Goal: Task Accomplishment & Management: Complete application form

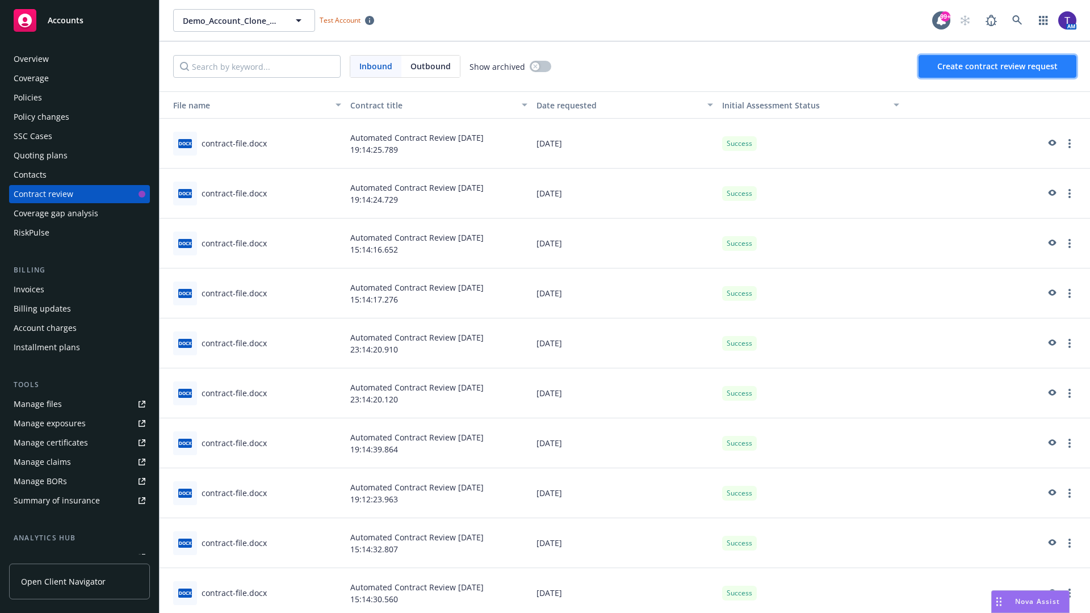
click at [998, 66] on span "Create contract review request" at bounding box center [998, 66] width 120 height 11
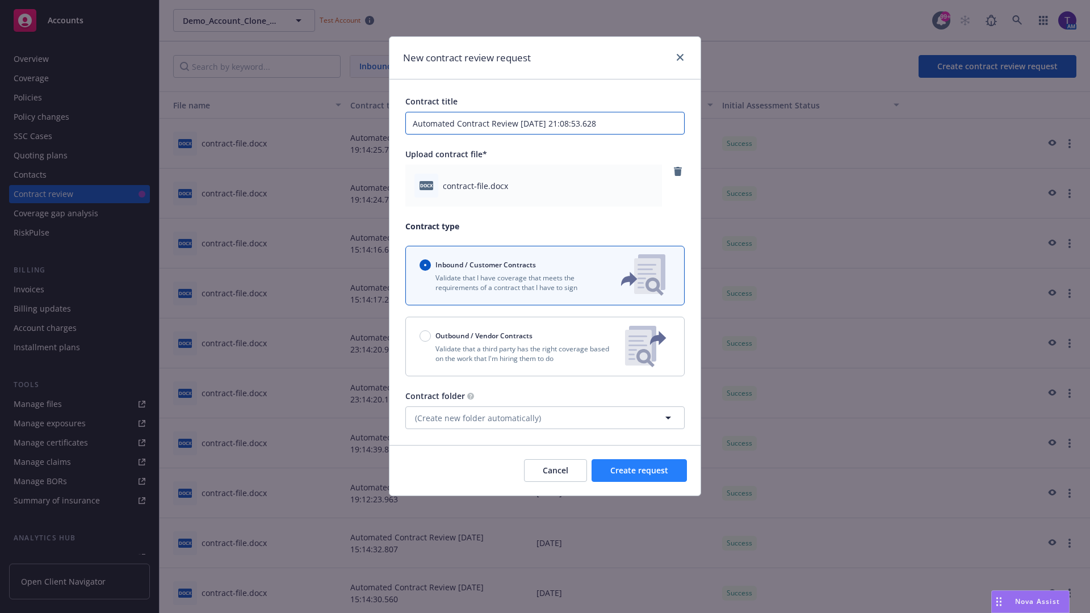
type input "Automated Contract Review [DATE] 21:08:53.628"
click at [639, 471] on span "Create request" at bounding box center [639, 470] width 58 height 11
